Goal: Information Seeking & Learning: Learn about a topic

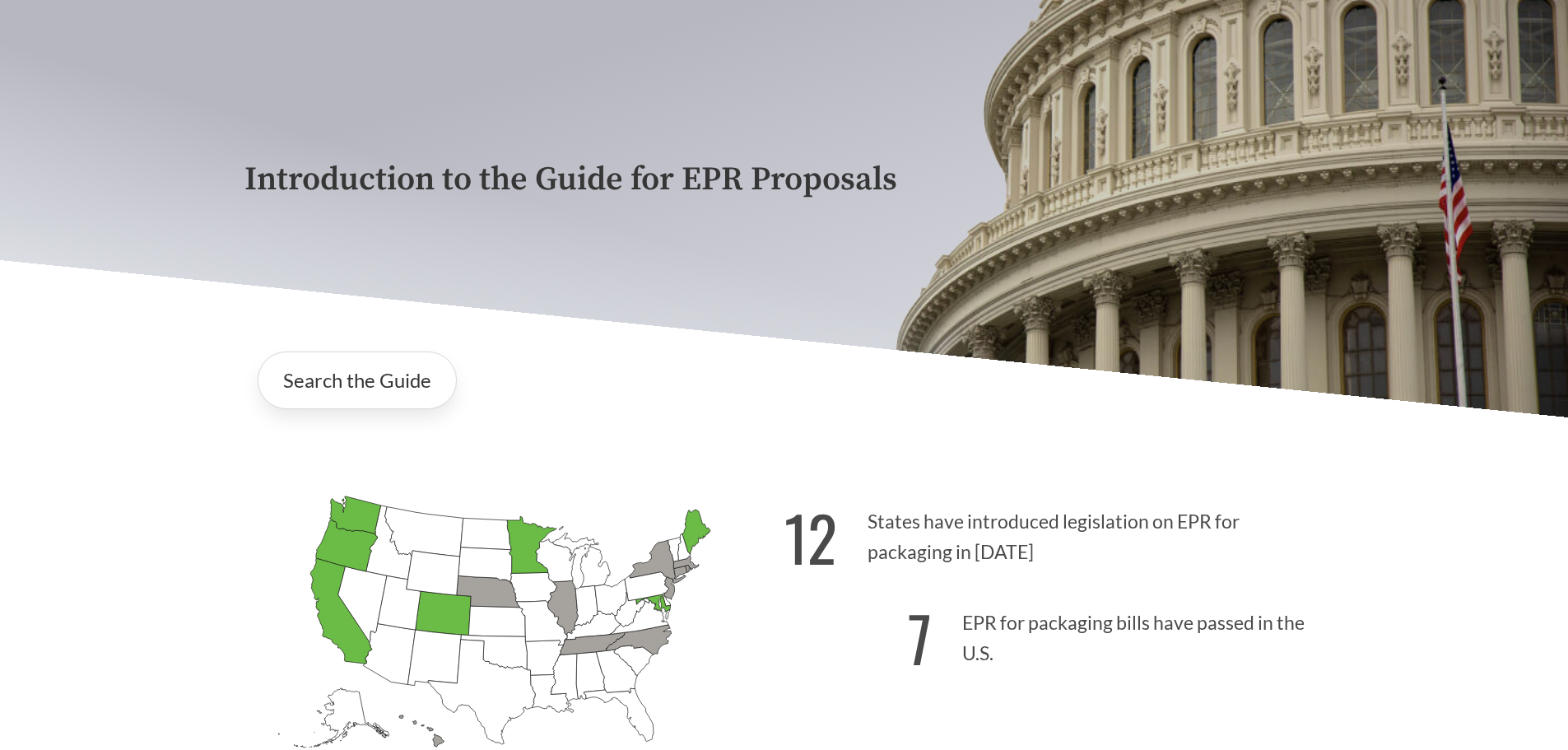
scroll to position [165, 0]
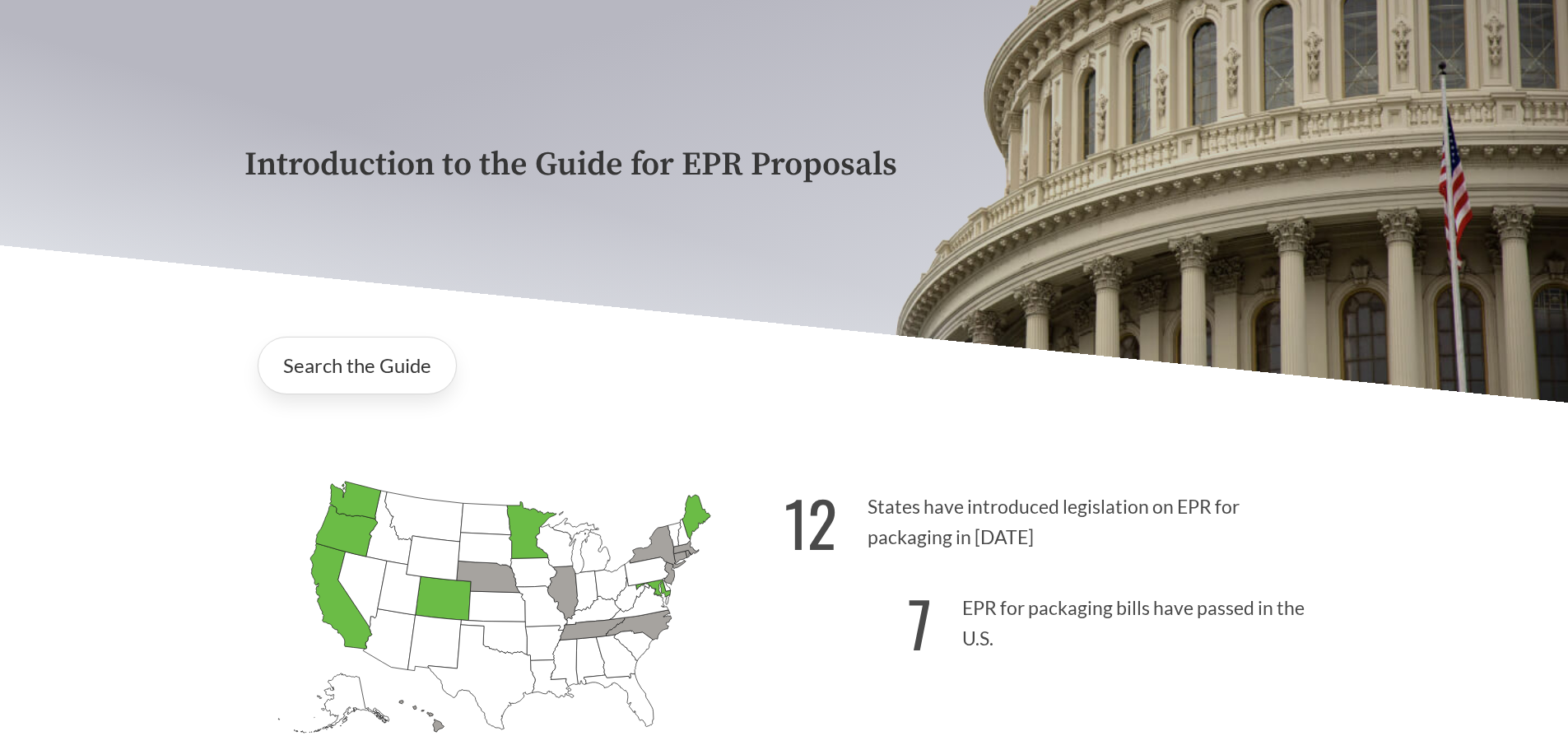
click at [335, 593] on icon "[US_STATE] Passed: 1" at bounding box center [341, 596] width 62 height 105
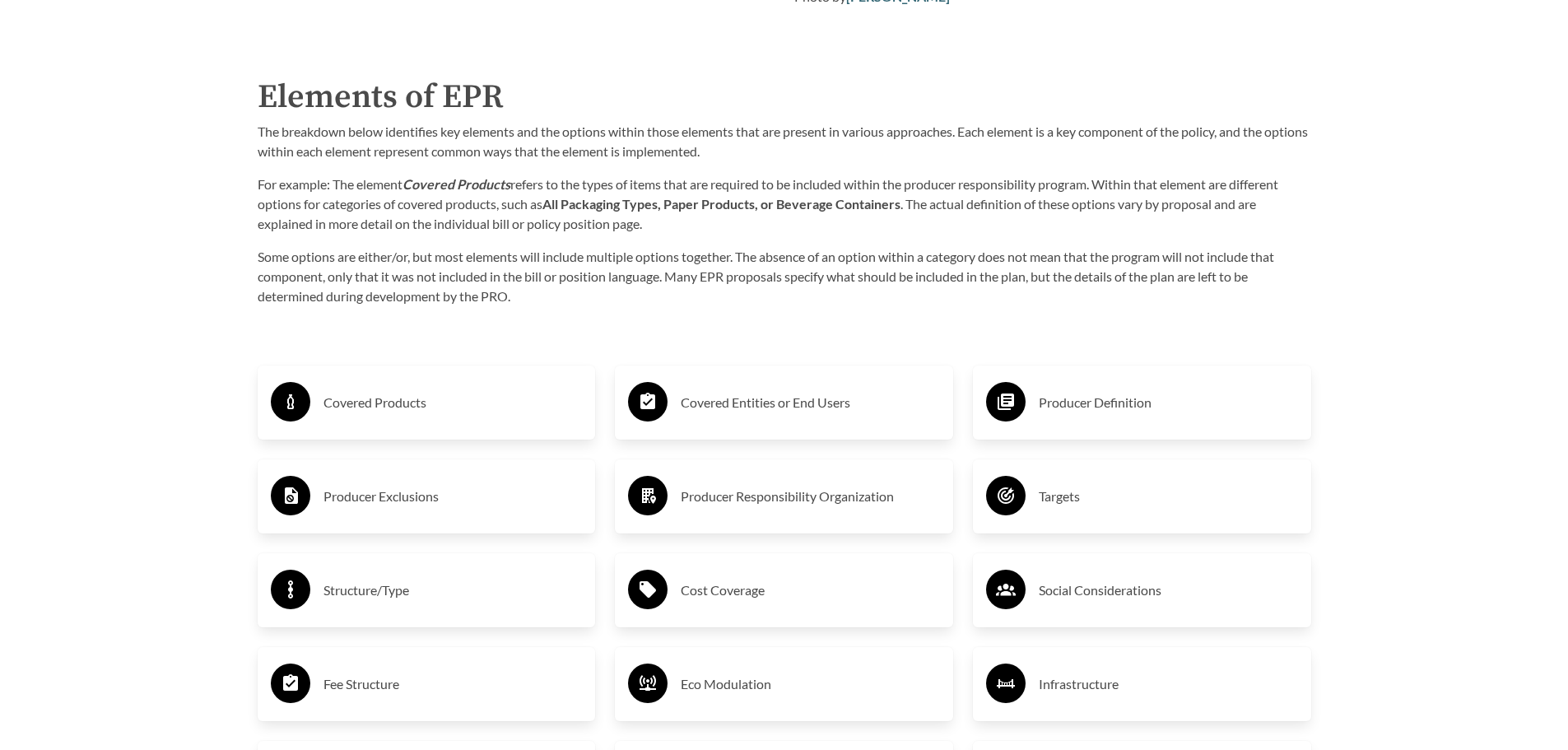
scroll to position [2635, 0]
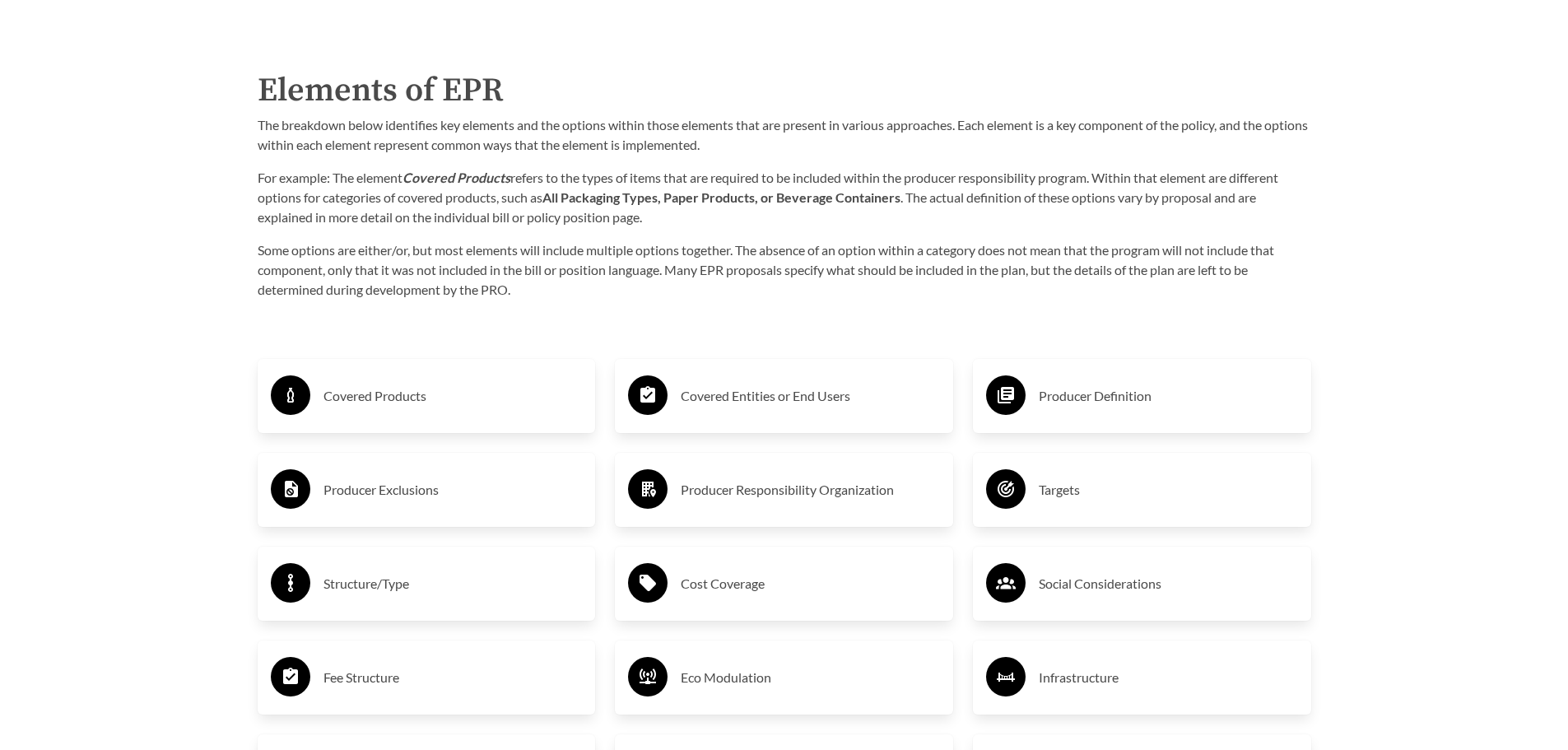
click at [377, 684] on h3 "Fee Structure" at bounding box center [453, 677] width 259 height 26
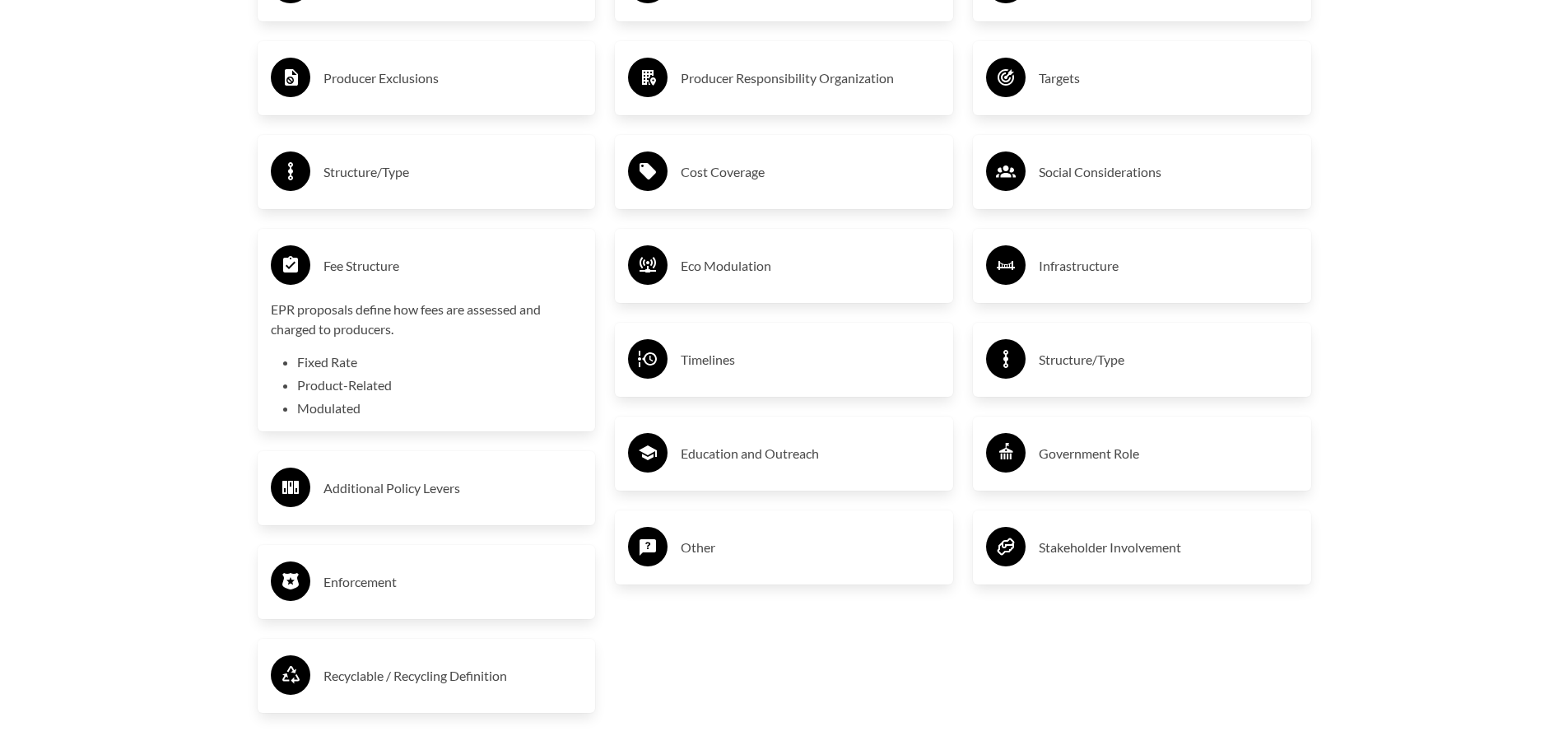
scroll to position [2964, 0]
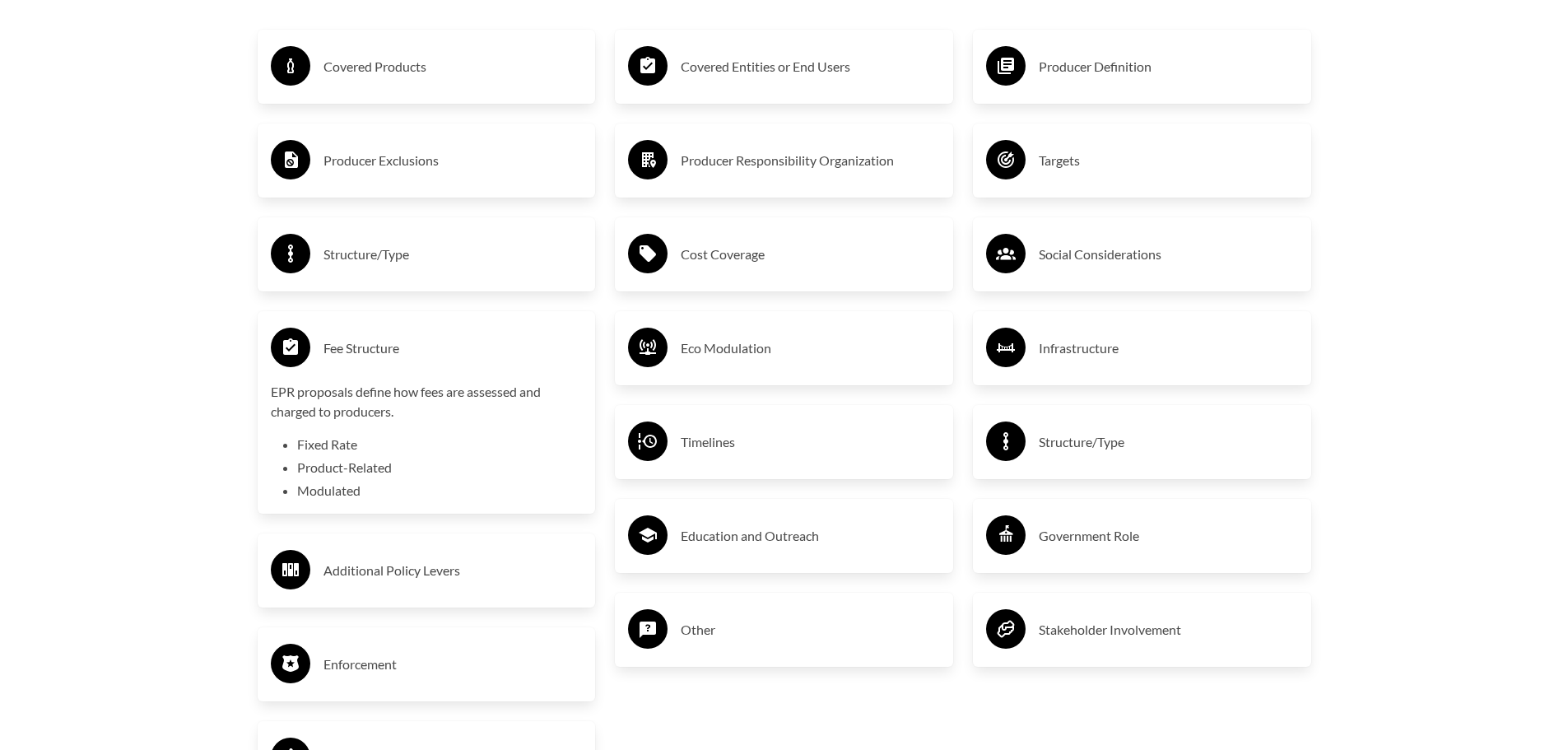
click at [718, 291] on div "Cost Coverage" at bounding box center [784, 254] width 338 height 74
click at [736, 266] on h3 "Cost Coverage" at bounding box center [810, 254] width 259 height 26
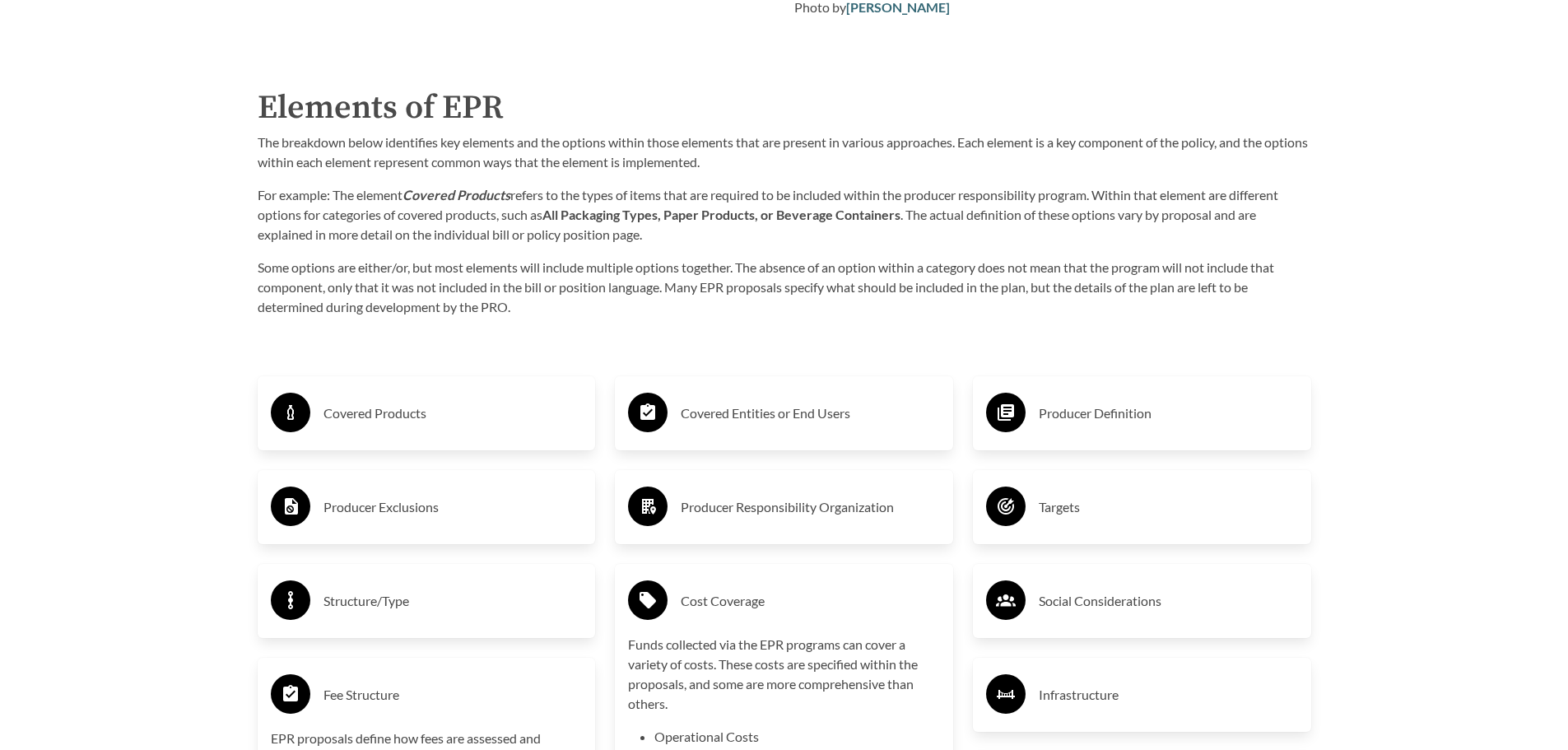
scroll to position [2635, 0]
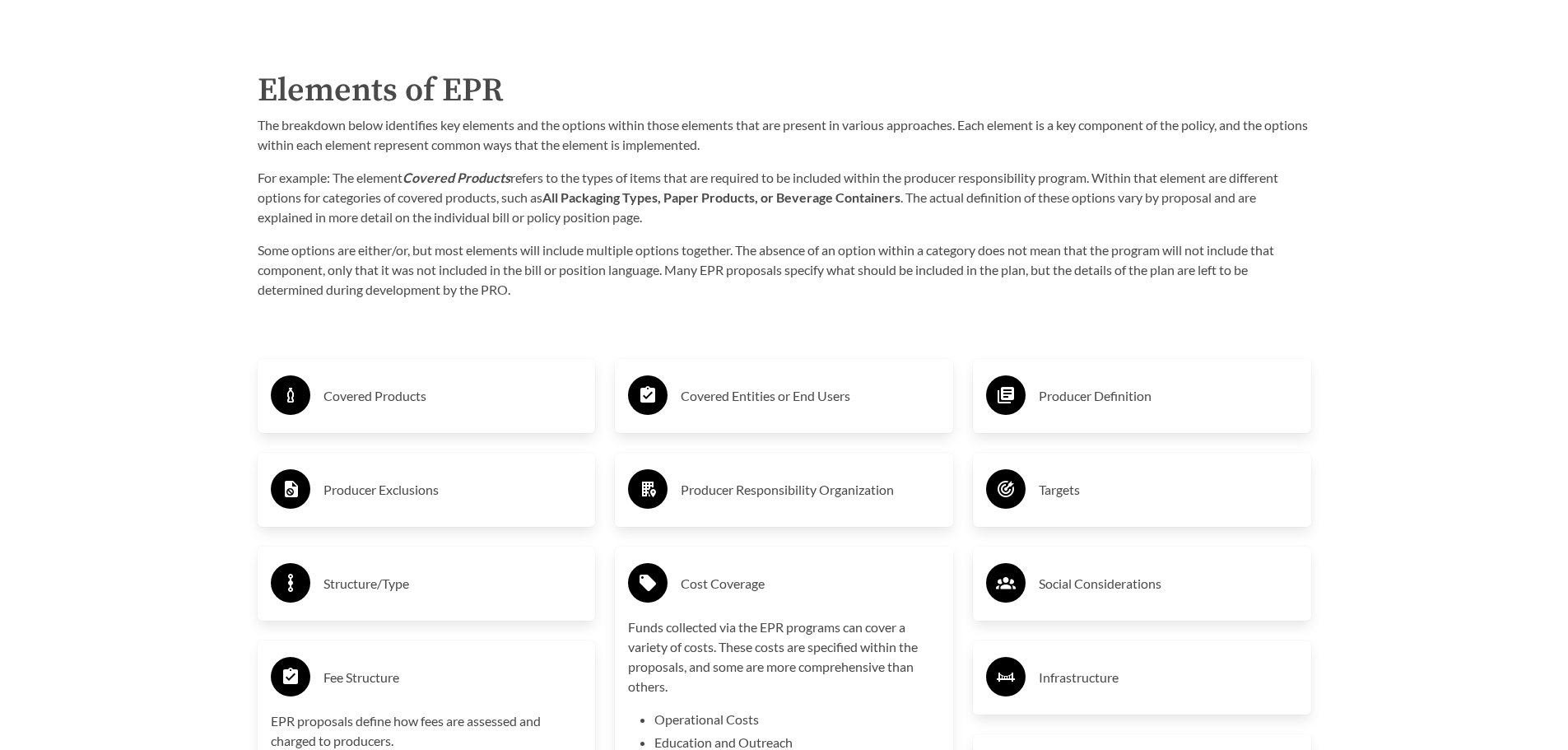
click at [403, 408] on h3 "Covered Products" at bounding box center [453, 396] width 259 height 26
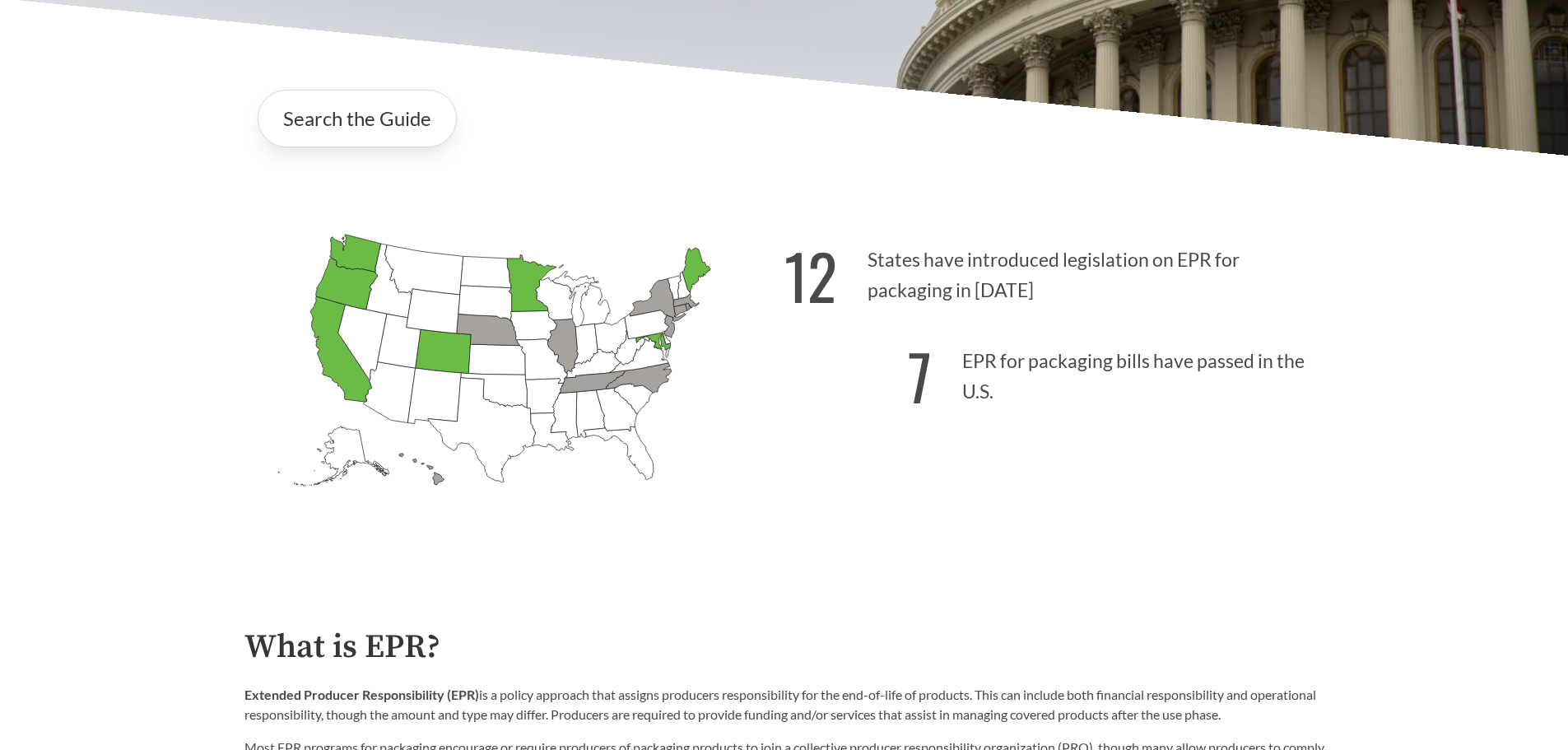
scroll to position [0, 0]
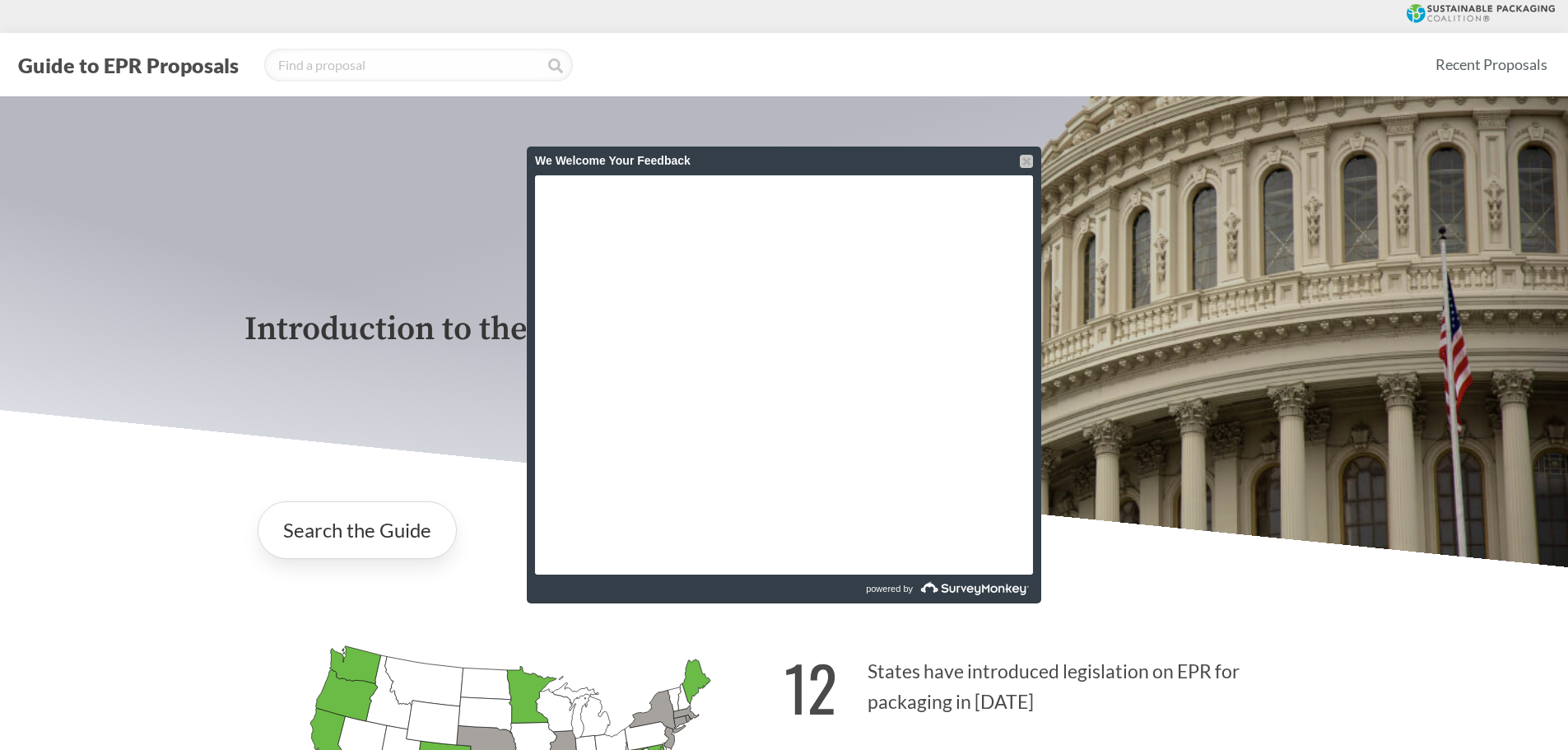
click at [1029, 161] on div at bounding box center [1026, 161] width 13 height 13
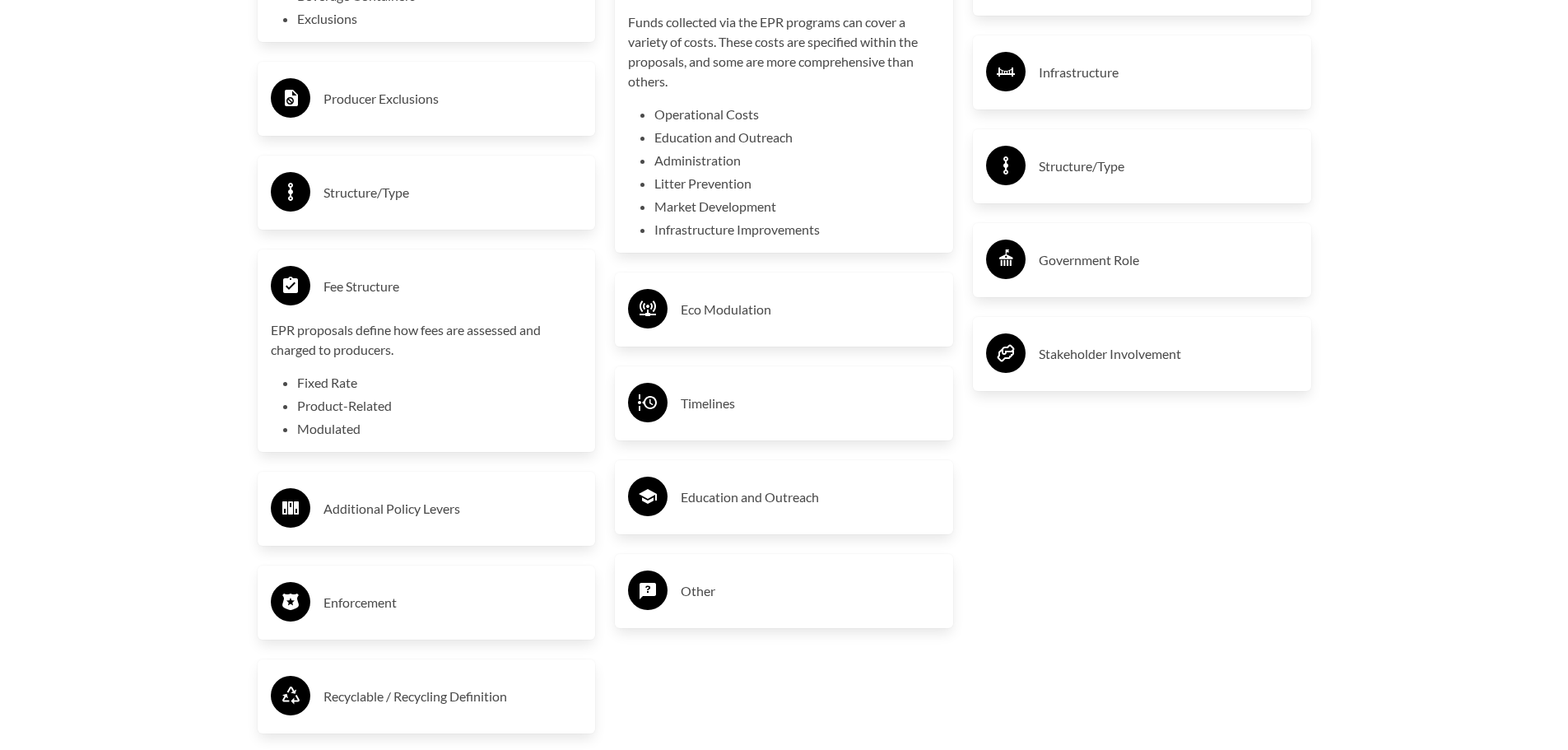
scroll to position [3211, 0]
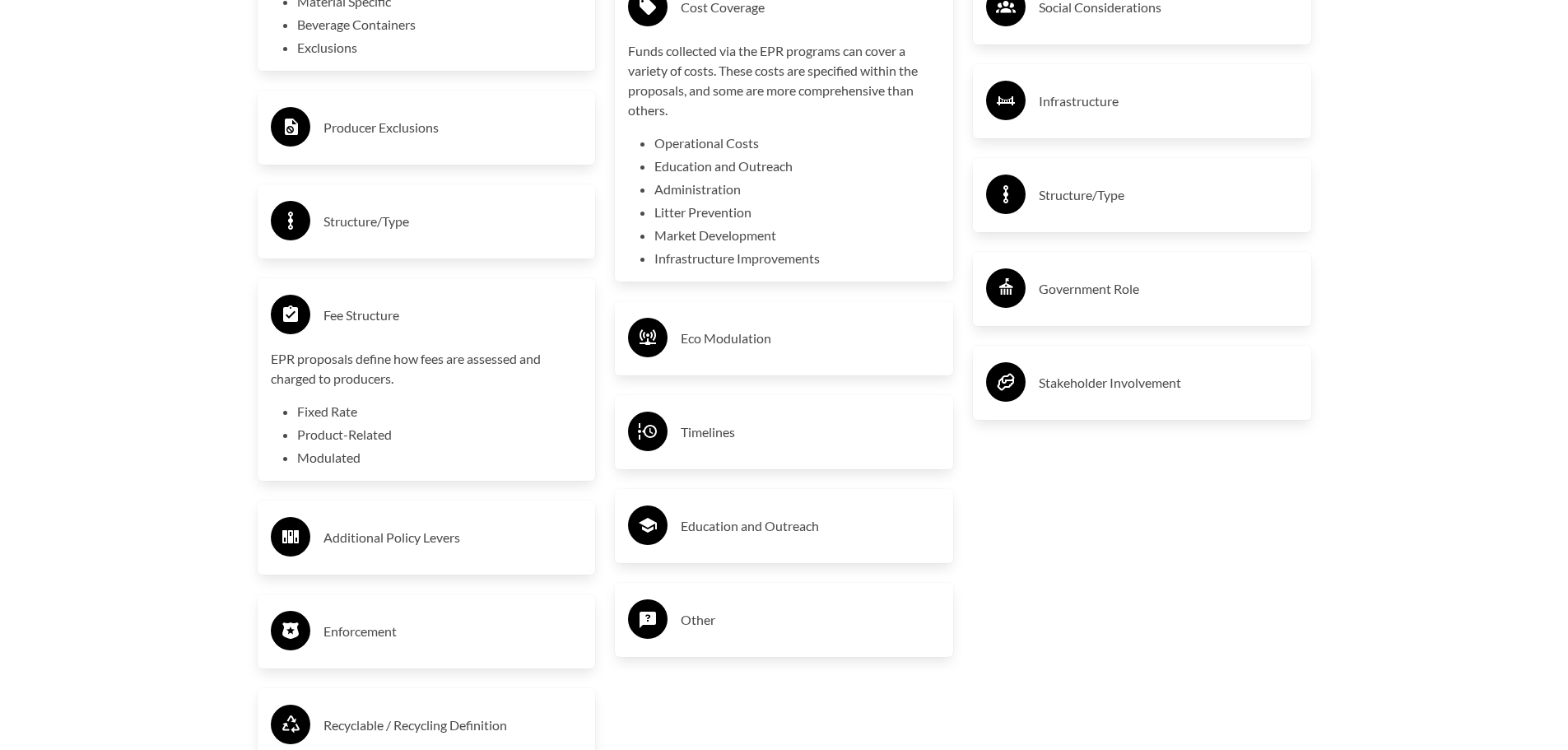
click at [439, 649] on div "Enforcement" at bounding box center [426, 632] width 312 height 48
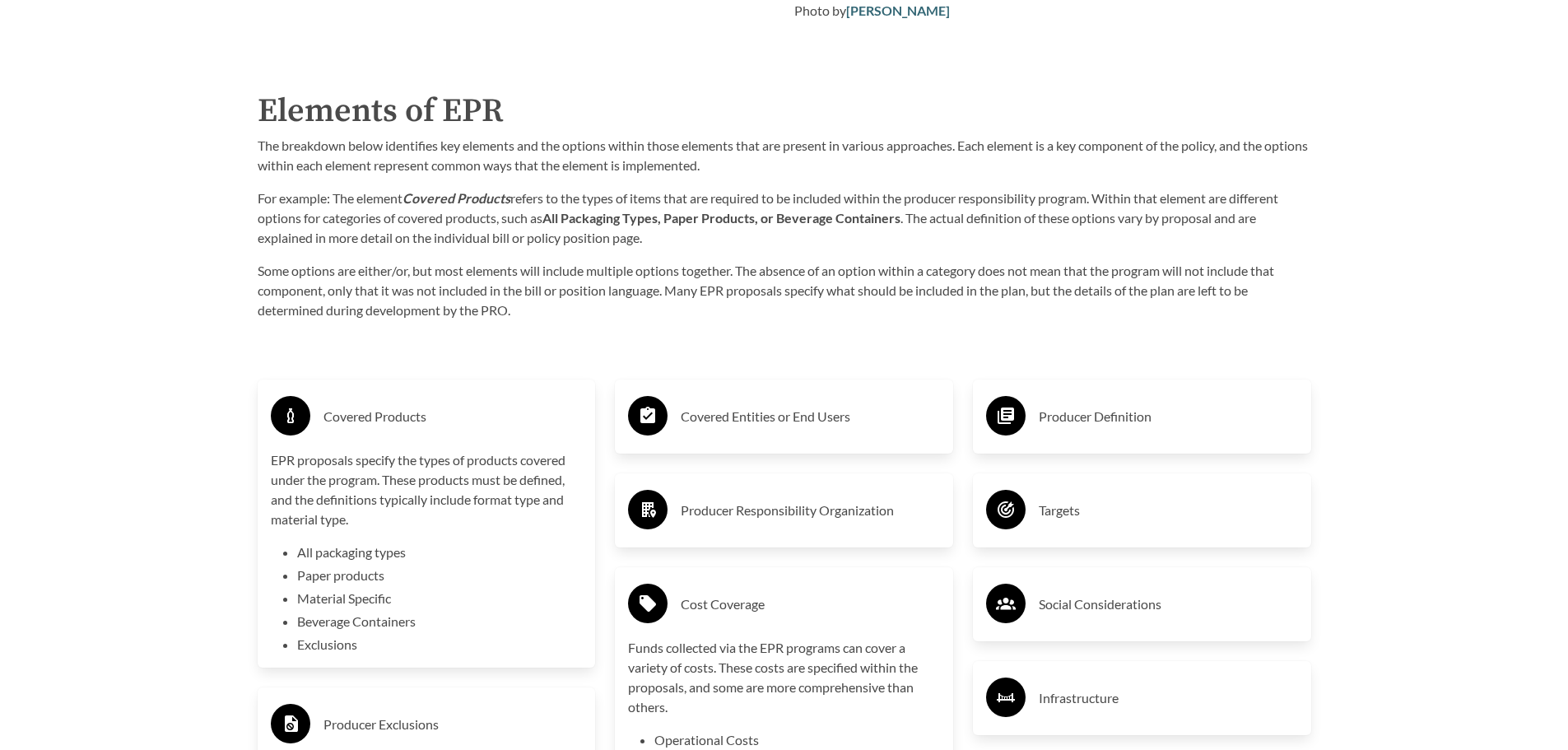
scroll to position [2552, 0]
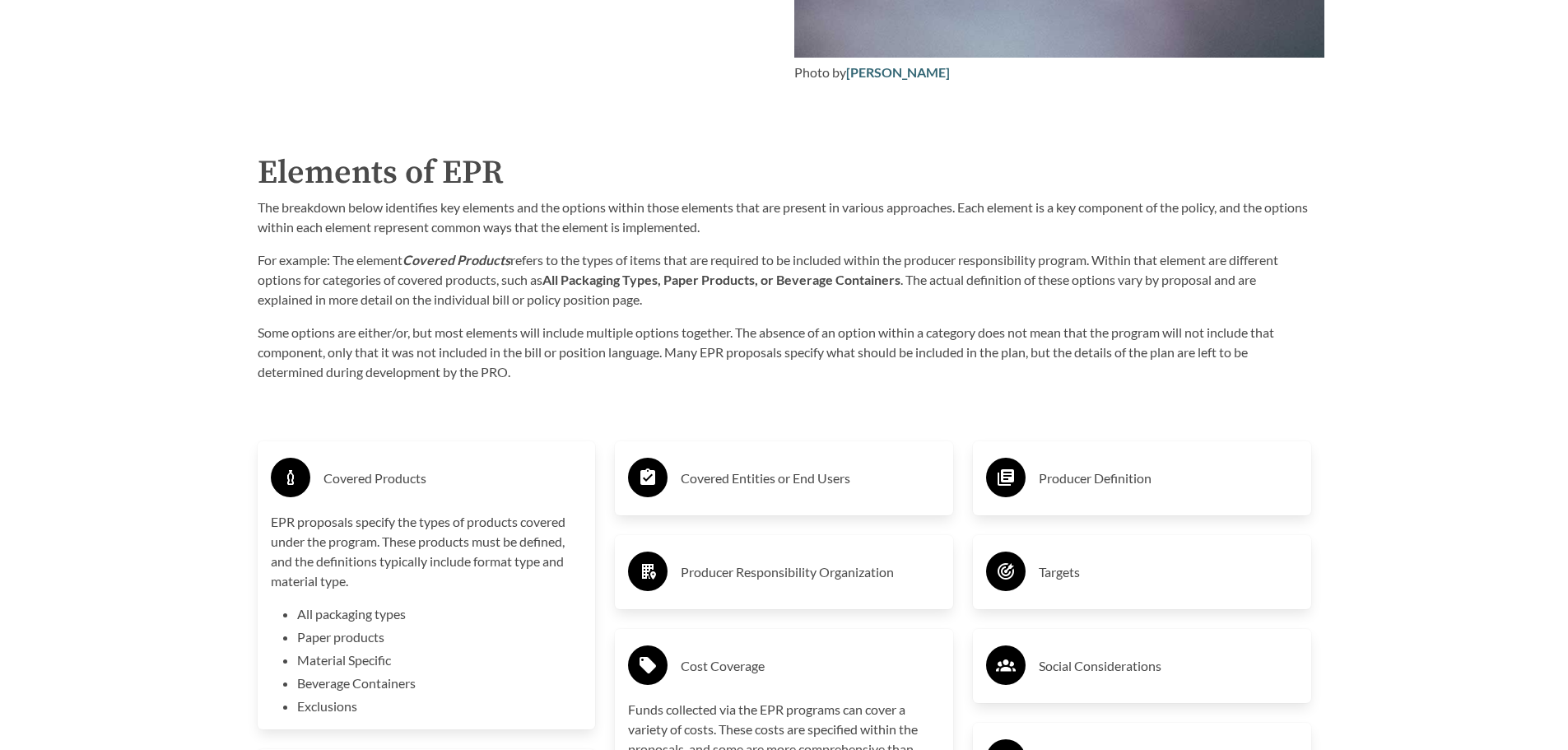
click at [1167, 482] on h3 "Producer Definition" at bounding box center [1169, 478] width 259 height 26
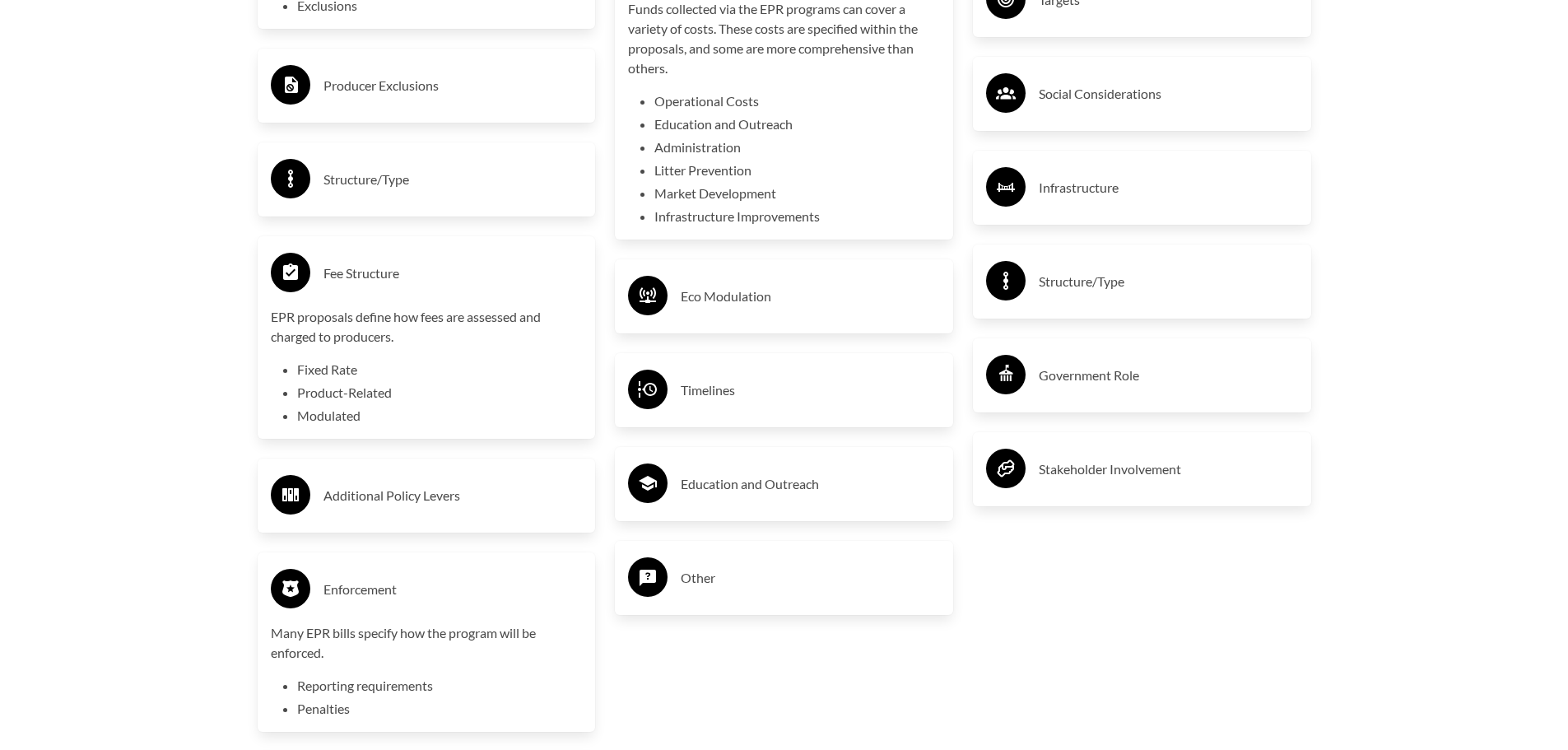
scroll to position [3293, 0]
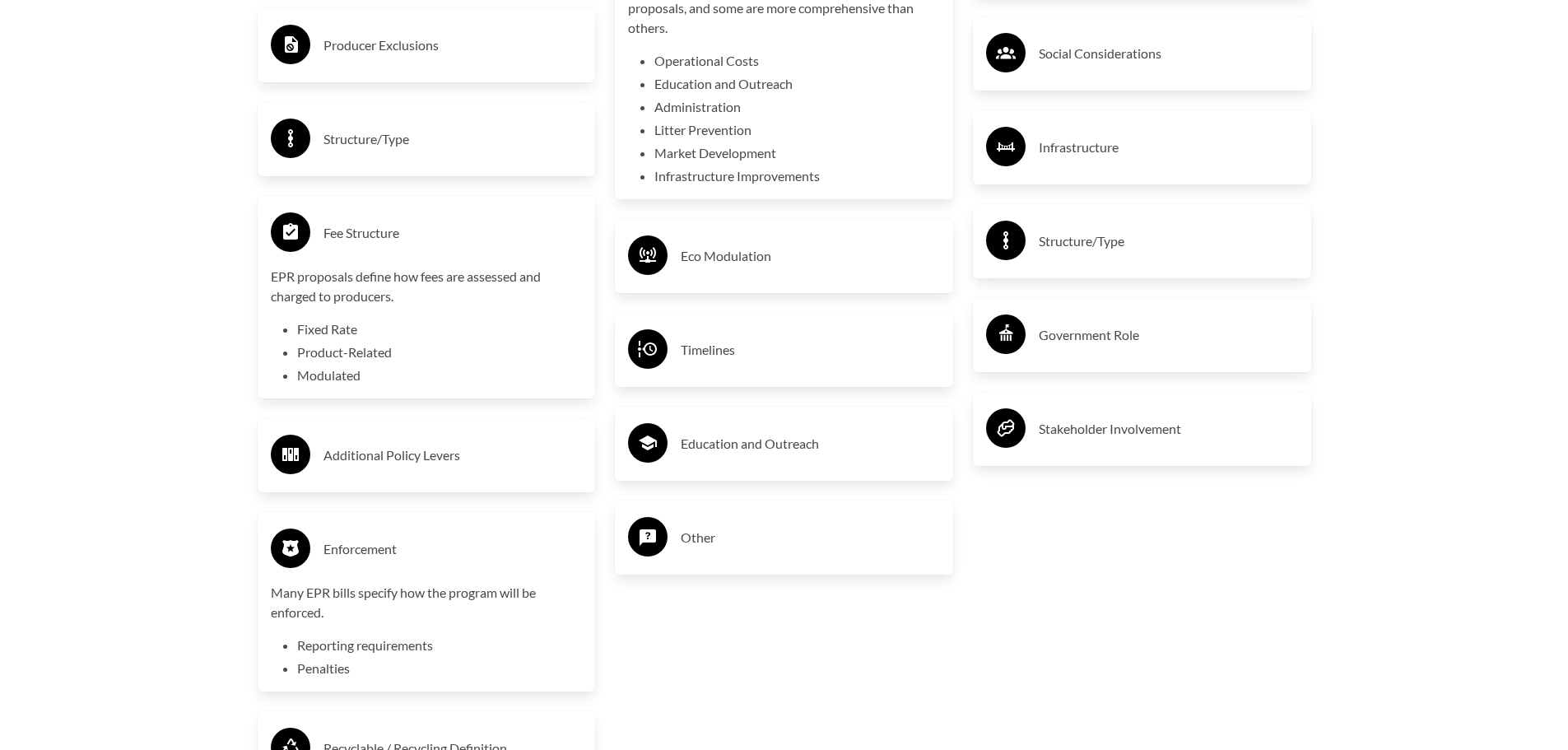
click at [735, 547] on h3 "Other" at bounding box center [810, 537] width 259 height 26
click at [734, 542] on h3 "Other" at bounding box center [810, 537] width 259 height 26
